Goal: Use online tool/utility: Utilize a website feature to perform a specific function

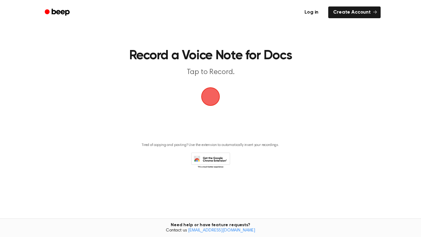
click at [317, 12] on link "Log in" at bounding box center [312, 12] width 26 height 14
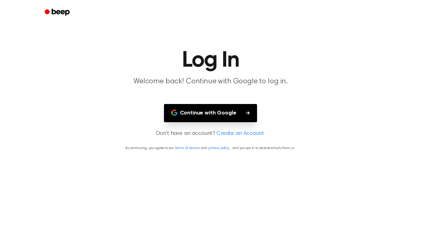
click at [227, 110] on button "Continue with Google" at bounding box center [210, 113] width 93 height 18
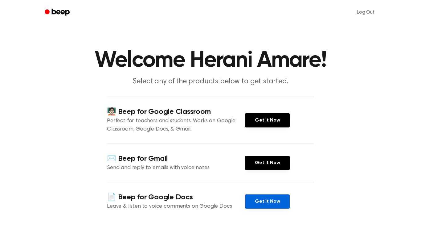
click at [262, 200] on link "Get It Now" at bounding box center [267, 201] width 45 height 14
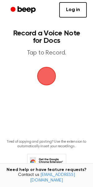
click at [59, 73] on main "Record a Voice Note for Docs Tap to Record. Tired of copying and pasting? Use t…" at bounding box center [46, 94] width 93 height 188
click at [46, 72] on span "button" at bounding box center [46, 75] width 31 height 31
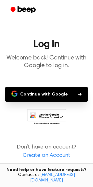
click at [57, 98] on button "Continue with Google" at bounding box center [46, 94] width 82 height 15
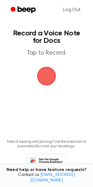
click at [48, 85] on span "button" at bounding box center [46, 76] width 33 height 33
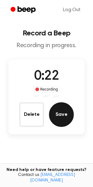
click at [52, 114] on button "Save" at bounding box center [61, 114] width 25 height 25
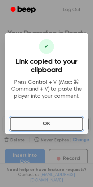
click at [34, 123] on button "OK" at bounding box center [46, 124] width 73 height 14
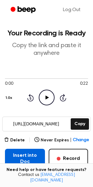
click at [24, 162] on button "Insert into Doc" at bounding box center [25, 159] width 40 height 20
